Goal: Task Accomplishment & Management: Use online tool/utility

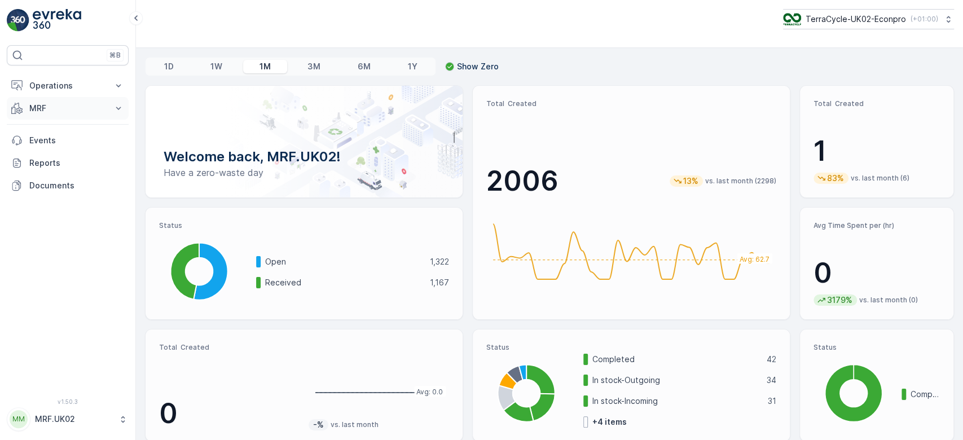
click at [55, 111] on p "MRF" at bounding box center [67, 108] width 77 height 11
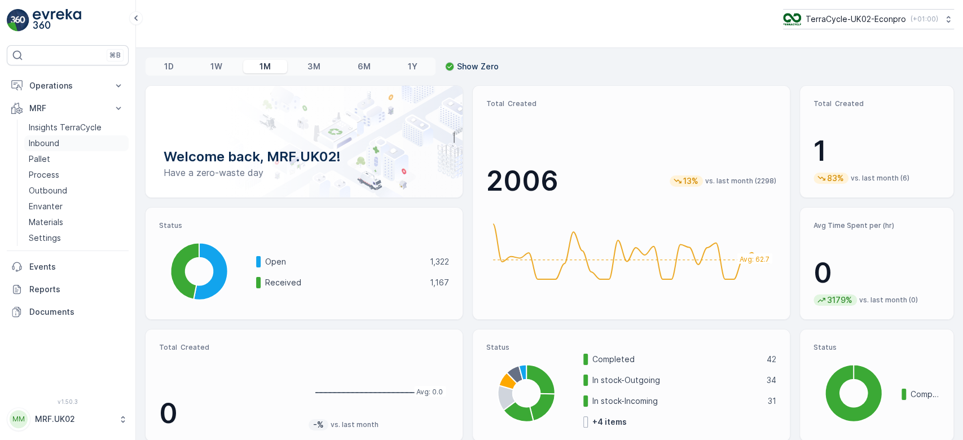
click at [52, 144] on p "Inbound" at bounding box center [44, 143] width 30 height 11
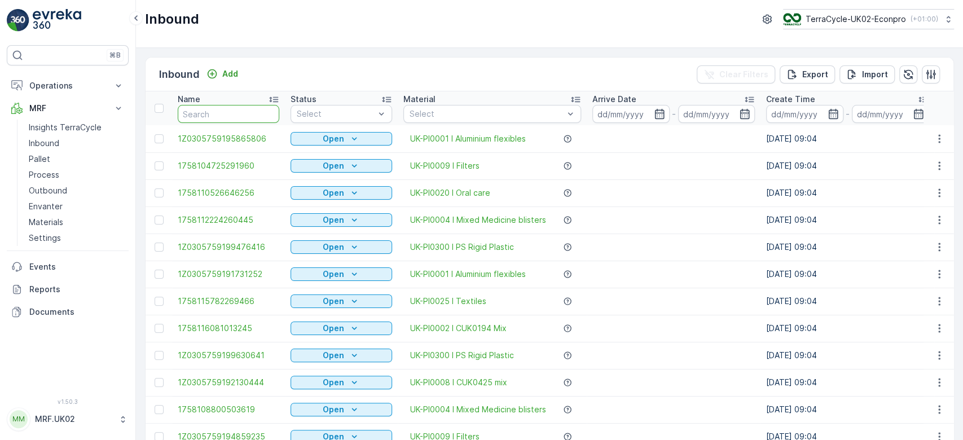
drag, startPoint x: 462, startPoint y: 73, endPoint x: 221, endPoint y: 108, distance: 243.5
click at [221, 108] on input "text" at bounding box center [229, 114] width 102 height 18
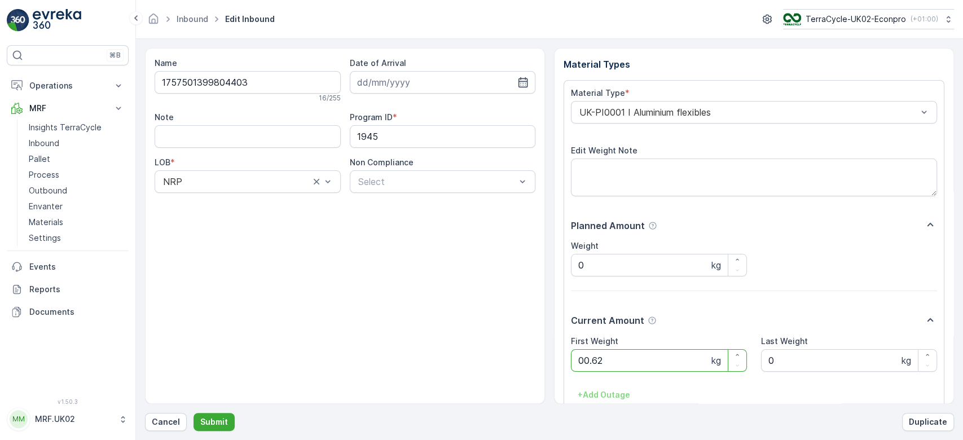
click at [194, 413] on button "Submit" at bounding box center [214, 422] width 41 height 18
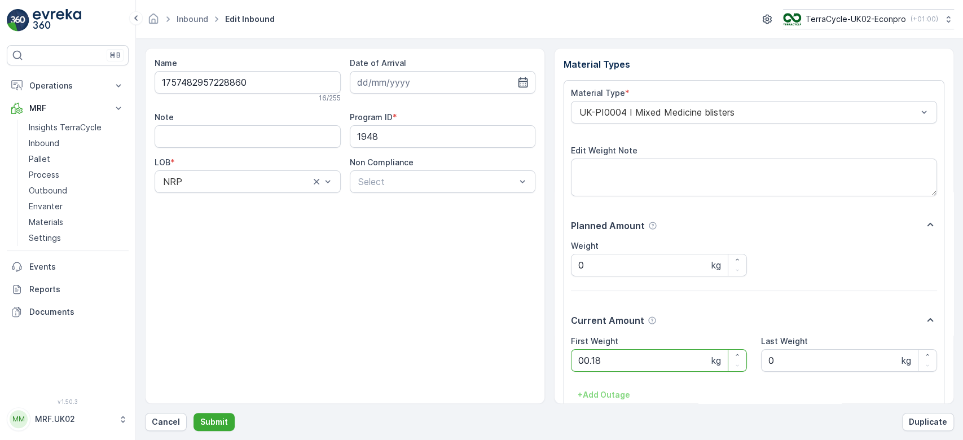
click at [194, 413] on button "Submit" at bounding box center [214, 422] width 41 height 18
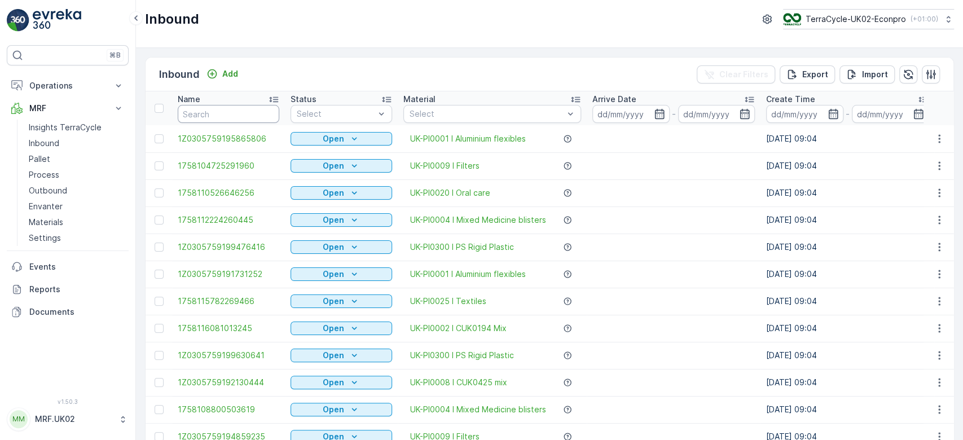
click at [222, 109] on input "text" at bounding box center [229, 114] width 102 height 18
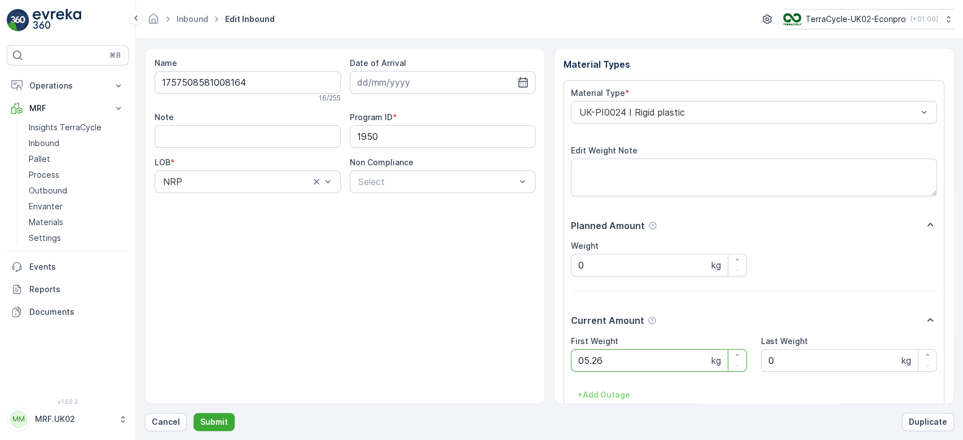
click at [194, 413] on button "Submit" at bounding box center [214, 422] width 41 height 18
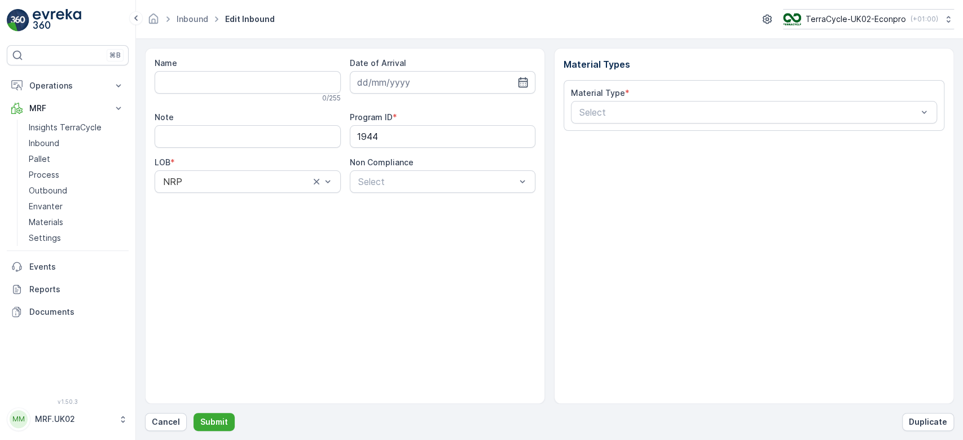
type input "1757503105955927"
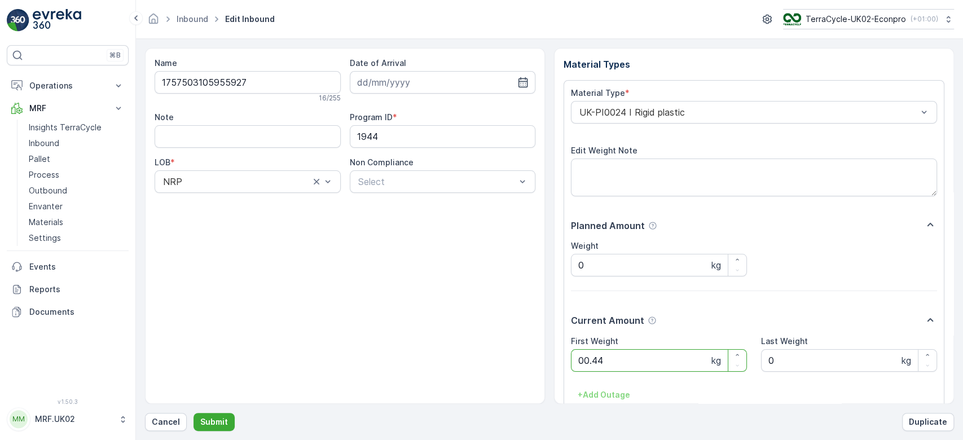
click at [194, 413] on button "Submit" at bounding box center [214, 422] width 41 height 18
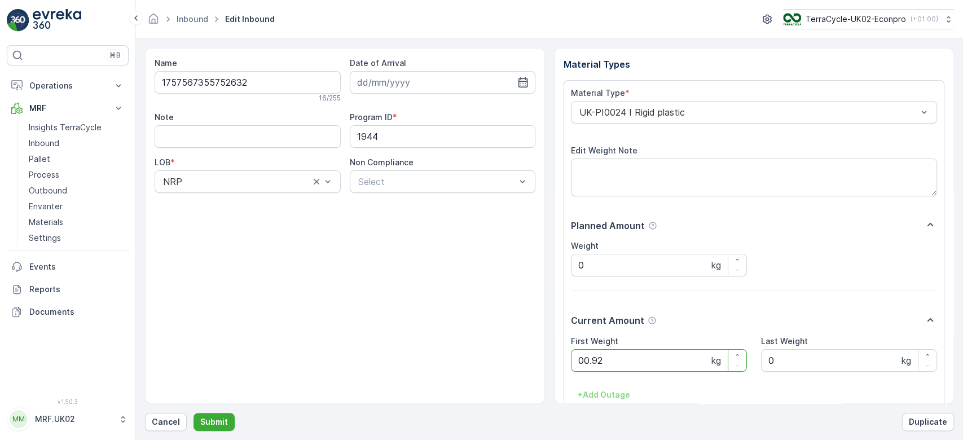
click at [194, 413] on button "Submit" at bounding box center [214, 422] width 41 height 18
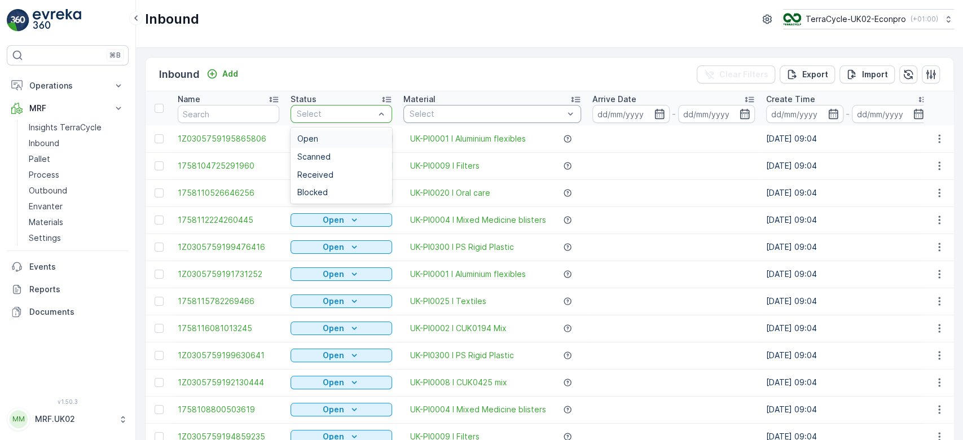
click at [340, 107] on div "Select" at bounding box center [342, 114] width 102 height 18
click at [322, 156] on span "Scanned" at bounding box center [313, 156] width 33 height 9
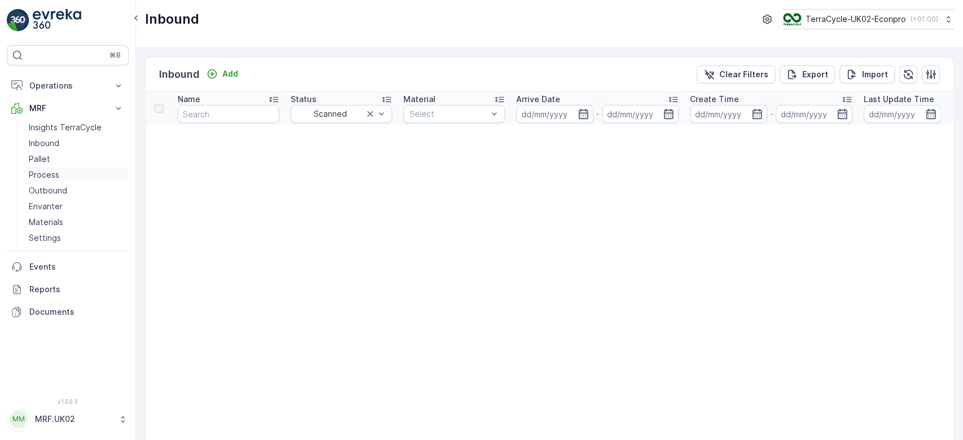
click at [52, 174] on p "Process" at bounding box center [44, 174] width 30 height 11
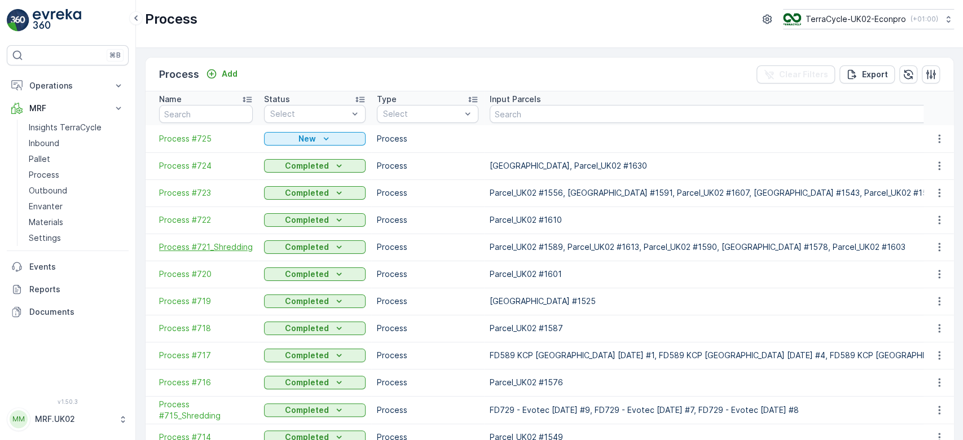
click at [223, 245] on span "Process #721_Shredding" at bounding box center [206, 247] width 94 height 11
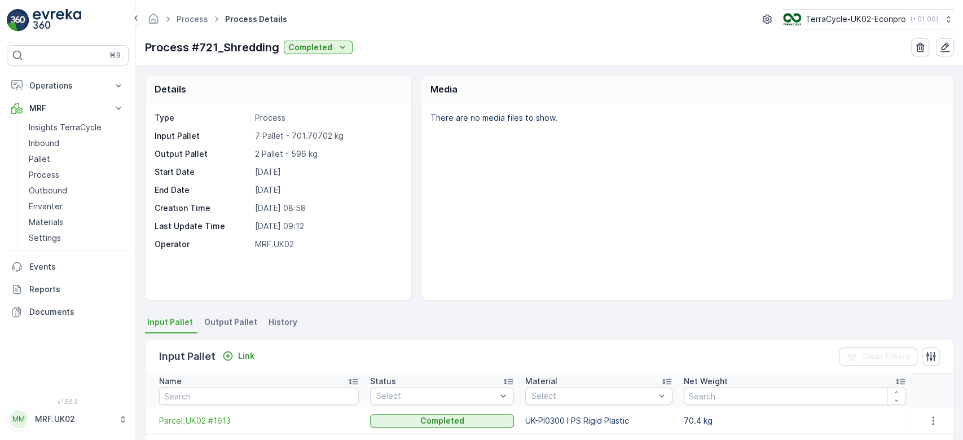
click at [607, 220] on div "There are no media files to show." at bounding box center [688, 201] width 532 height 197
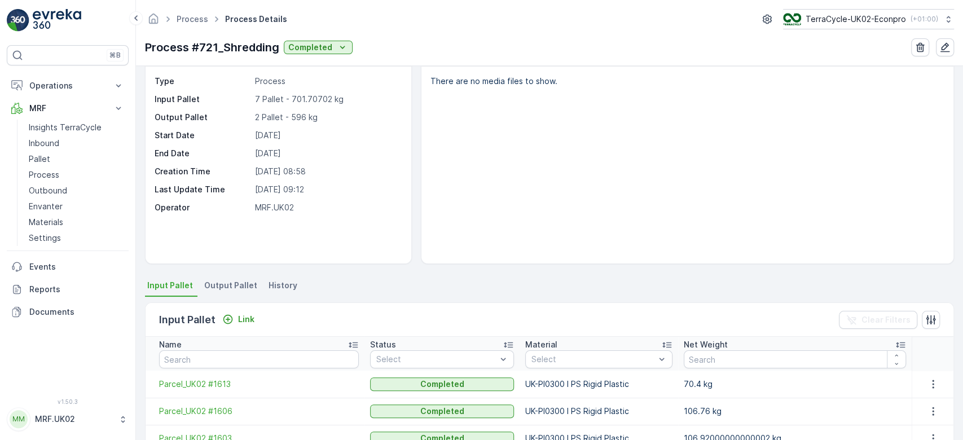
scroll to position [60, 0]
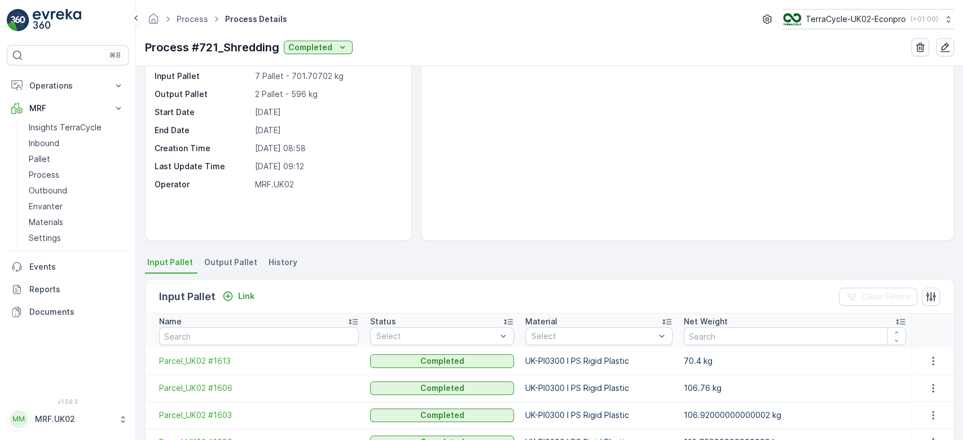
click at [244, 265] on span "Output Pallet" at bounding box center [230, 262] width 53 height 11
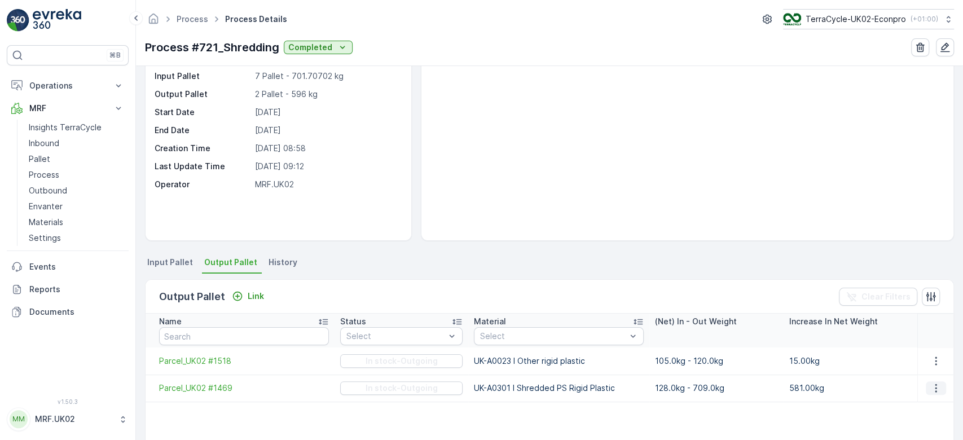
click at [940, 392] on button "button" at bounding box center [936, 388] width 20 height 14
click at [936, 384] on icon "button" at bounding box center [936, 388] width 11 height 11
click at [213, 387] on span "Parcel_UK02 #1469" at bounding box center [244, 388] width 170 height 11
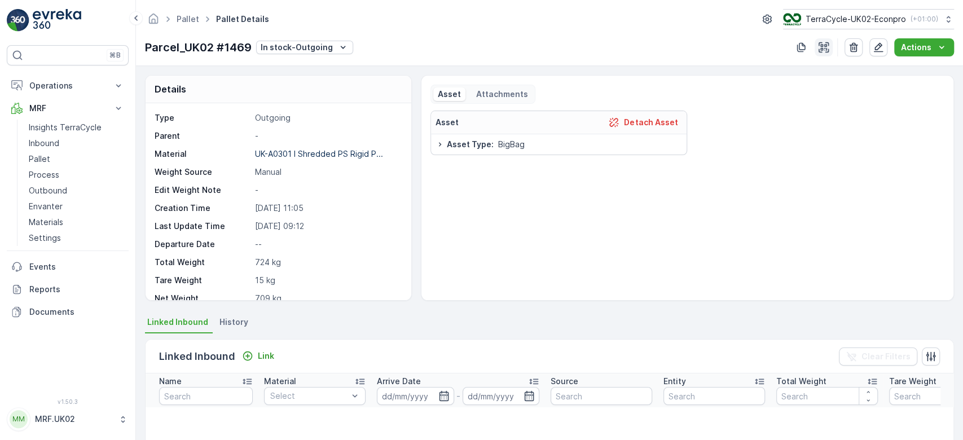
click at [824, 45] on icon "button" at bounding box center [823, 47] width 11 height 11
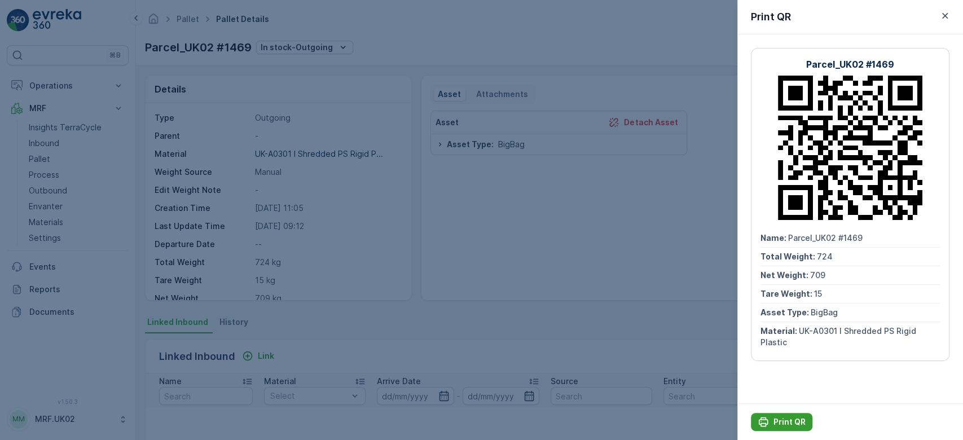
click at [783, 424] on p "Print QR" at bounding box center [790, 421] width 32 height 11
click at [567, 288] on div at bounding box center [481, 220] width 963 height 440
